Goal: Find specific page/section: Find specific page/section

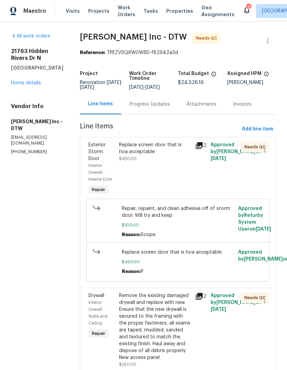
scroll to position [2664, 0]
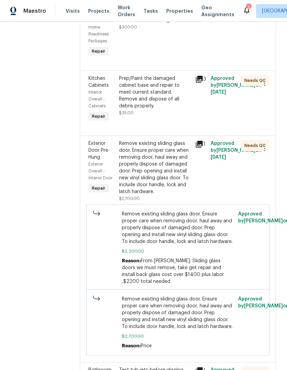
click at [169, 4] on div "Visits Projects Work Orders Tasks Properties Geo Assignments" at bounding box center [154, 11] width 177 height 14
click at [172, 14] on span "Properties" at bounding box center [179, 11] width 27 height 7
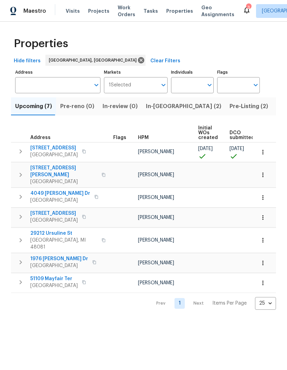
click at [165, 105] on span "In-reno (2)" at bounding box center [183, 106] width 75 height 10
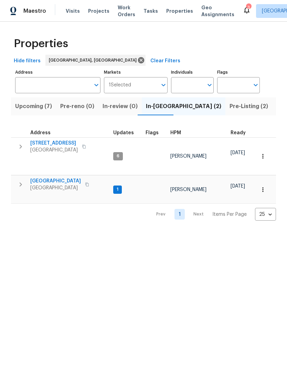
click at [229, 109] on span "Pre-Listing (2)" at bounding box center [248, 106] width 39 height 10
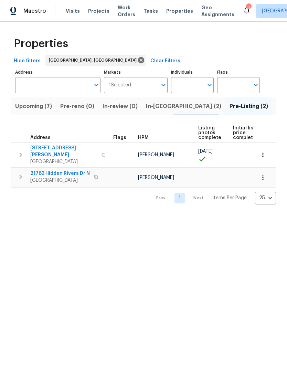
click at [164, 109] on span "In-reno (2)" at bounding box center [183, 106] width 75 height 10
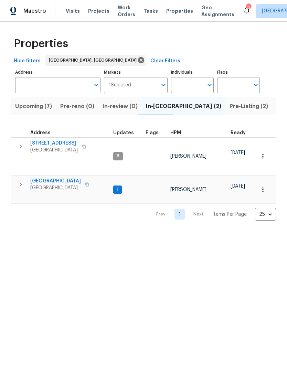
click at [229, 111] on span "Pre-Listing (2)" at bounding box center [248, 106] width 39 height 10
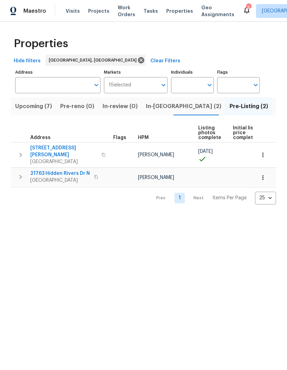
click at [48, 170] on span "21763 Hidden Rivers Dr N" at bounding box center [59, 173] width 59 height 7
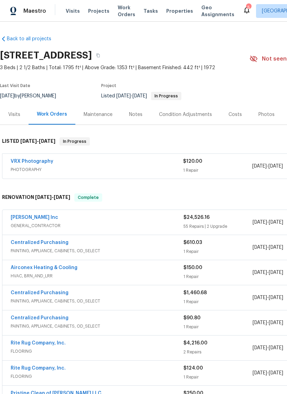
click at [267, 118] on div "Photos" at bounding box center [266, 114] width 33 height 20
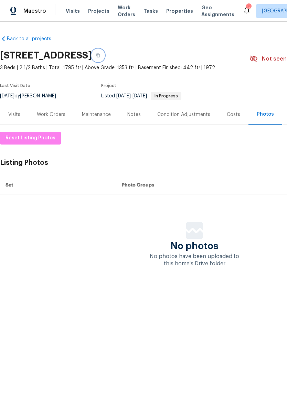
click at [104, 54] on button "button" at bounding box center [98, 55] width 12 height 12
